Goal: Check status: Check status

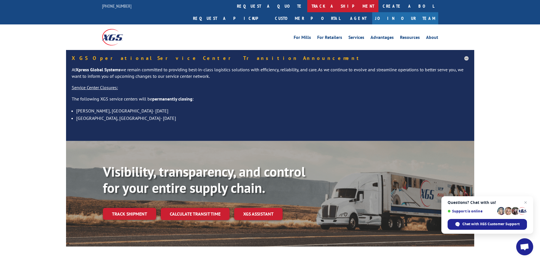
click at [307, 9] on link "track a shipment" at bounding box center [342, 6] width 71 height 12
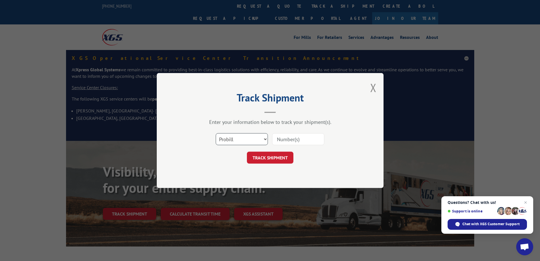
click at [265, 137] on select "Select category... Probill BOL PO" at bounding box center [242, 139] width 52 height 12
select select "bol"
click at [216, 133] on select "Select category... Probill BOL PO" at bounding box center [242, 139] width 52 height 12
click at [277, 139] on input at bounding box center [298, 139] width 52 height 12
paste input "5285380"
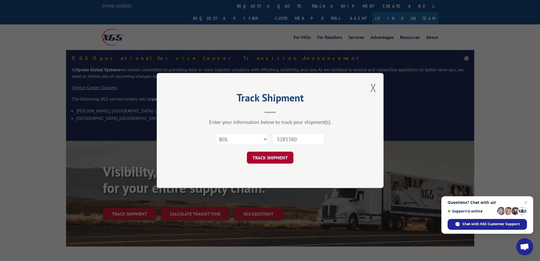
type input "5285380"
click at [272, 157] on button "TRACK SHIPMENT" at bounding box center [270, 157] width 47 height 12
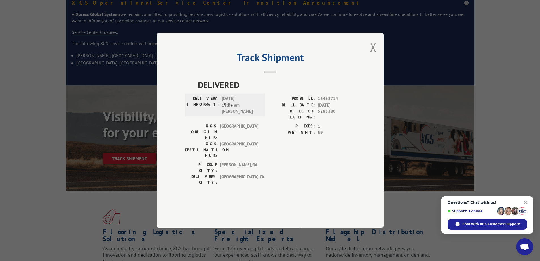
scroll to position [57, 0]
click at [374, 55] on button "Close modal" at bounding box center [373, 47] width 6 height 15
